Goal: Find specific page/section: Find specific page/section

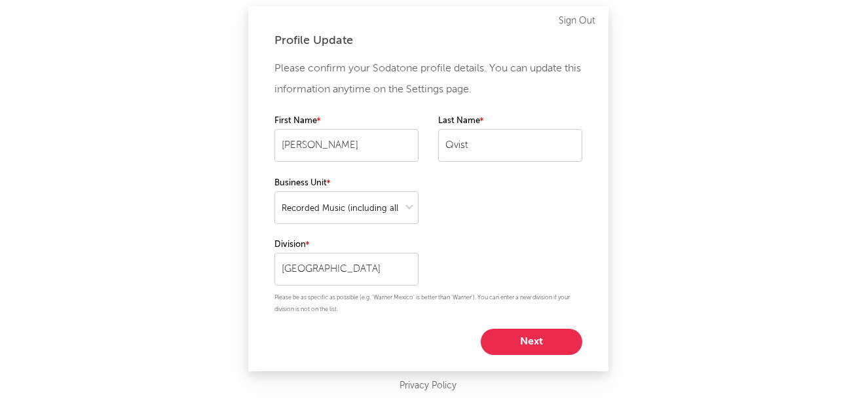
select select "recorded_music"
click at [538, 338] on button "Next" at bounding box center [530, 342] width 101 height 26
select select "marketing"
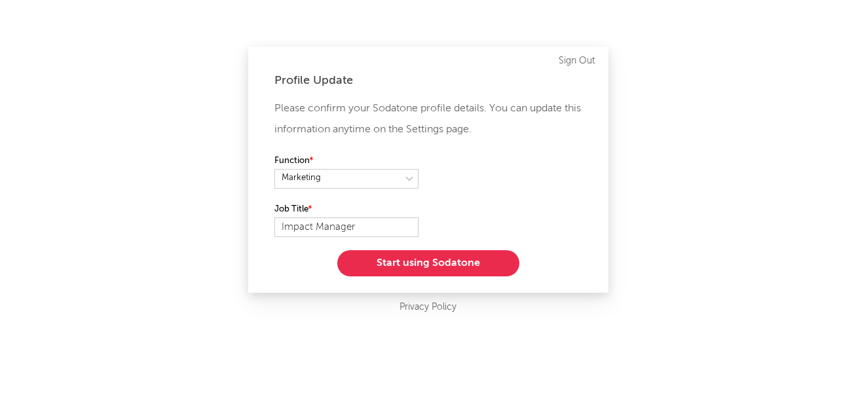
click at [491, 264] on button "Start using Sodatone" at bounding box center [428, 263] width 182 height 26
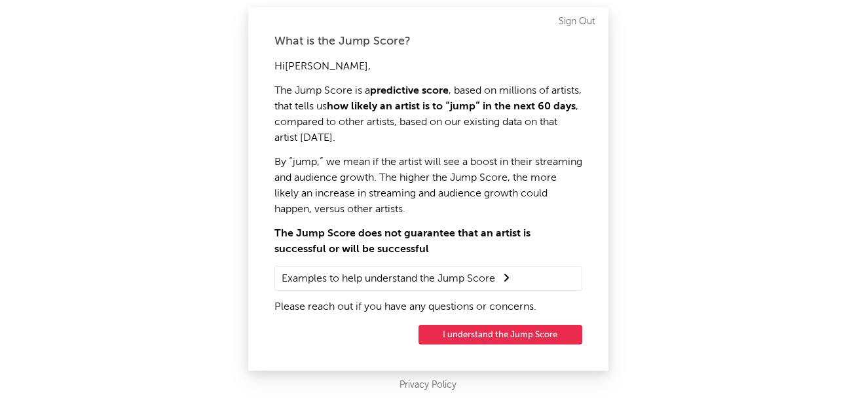
click at [510, 335] on button "I understand the Jump Score" at bounding box center [500, 335] width 164 height 20
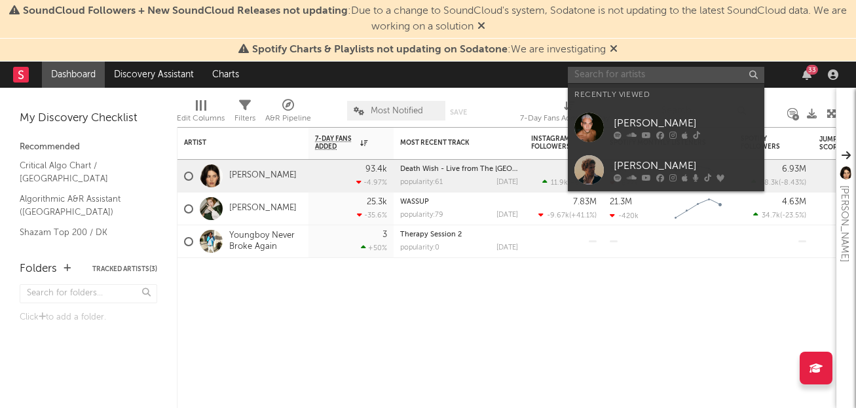
click at [642, 71] on input "text" at bounding box center [666, 75] width 196 height 16
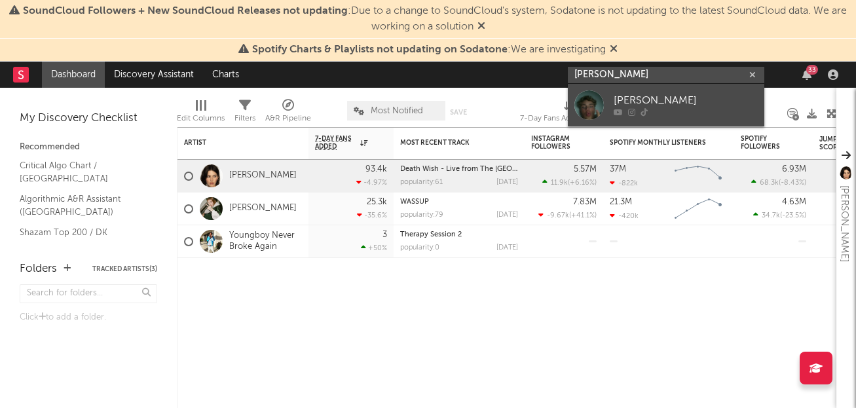
type input "[PERSON_NAME]"
click at [673, 97] on div "[PERSON_NAME]" at bounding box center [685, 101] width 144 height 16
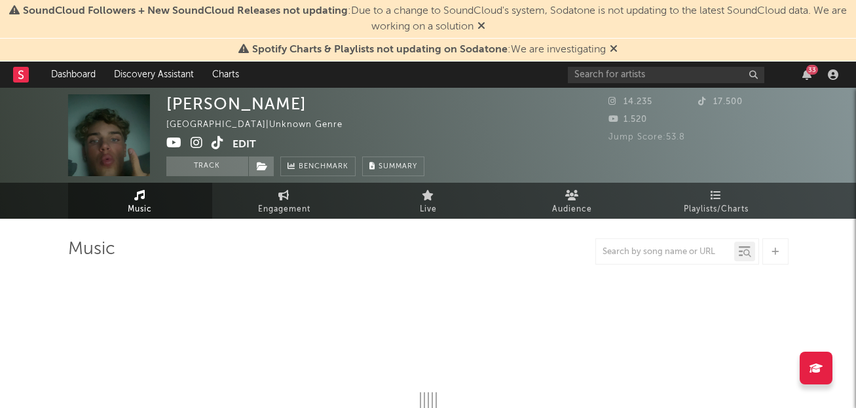
select select "1w"
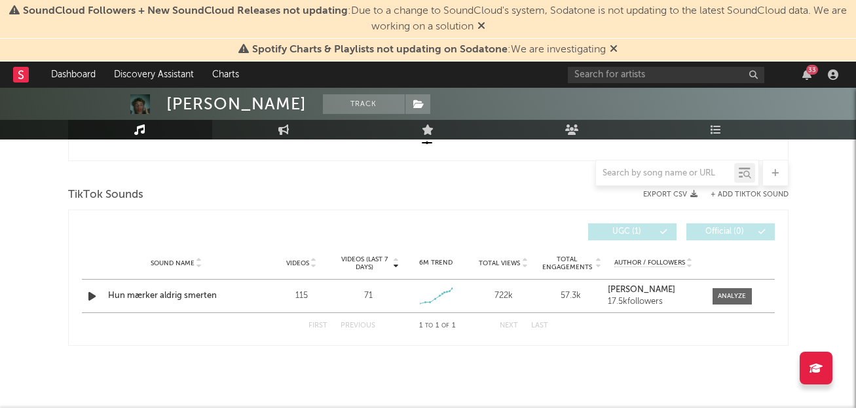
scroll to position [422, 0]
click at [397, 300] on div "71" at bounding box center [368, 297] width 61 height 13
click at [613, 47] on icon at bounding box center [613, 48] width 8 height 10
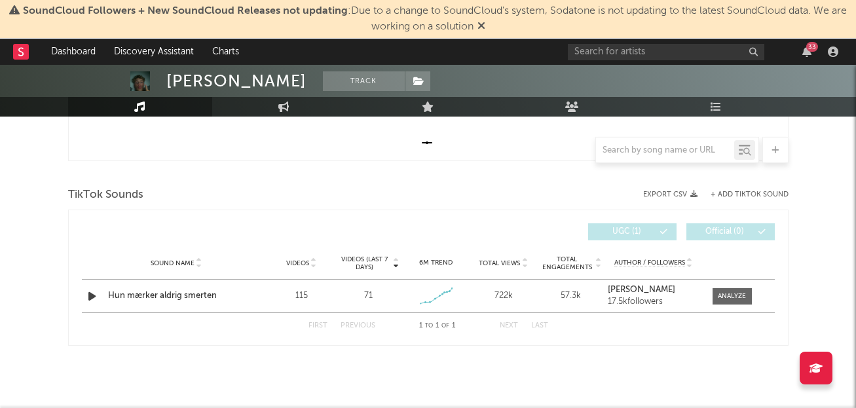
click at [485, 23] on icon at bounding box center [481, 25] width 8 height 10
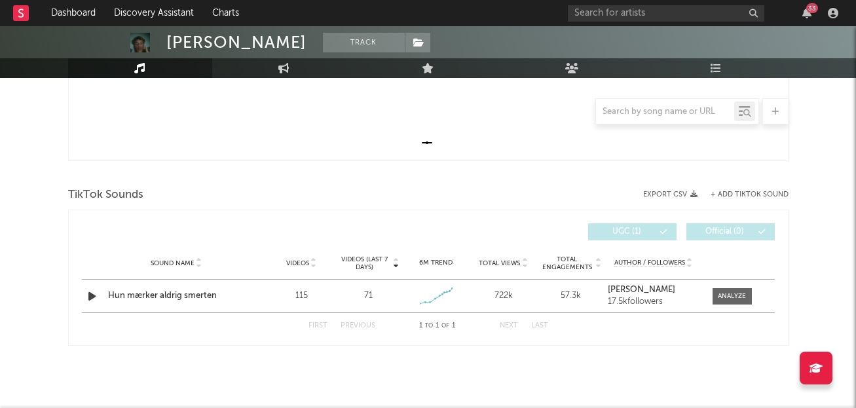
scroll to position [361, 0]
